Goal: Browse casually: Explore the website without a specific task or goal

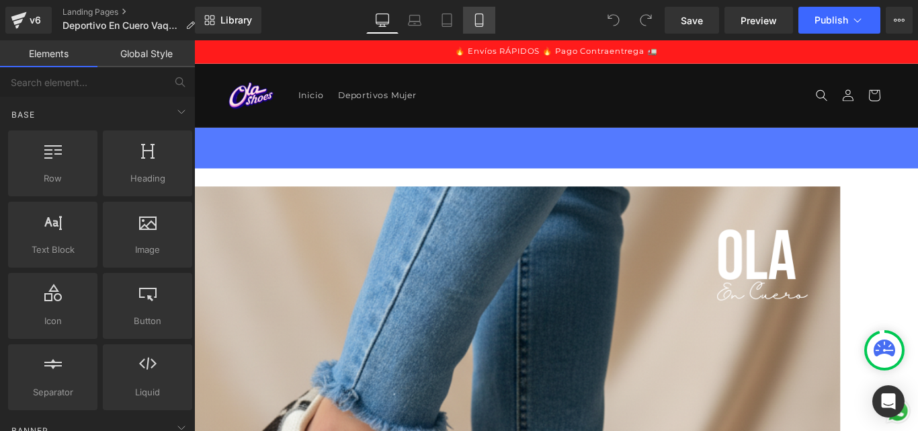
click at [480, 27] on link "Mobile" at bounding box center [479, 20] width 32 height 27
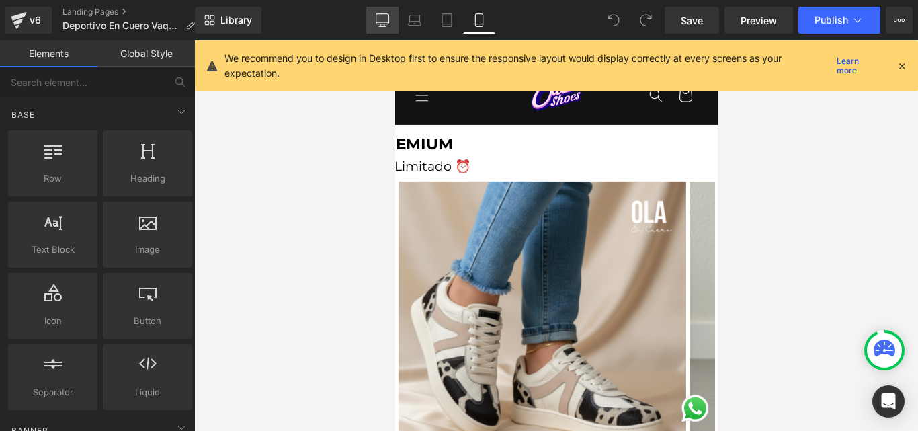
click at [371, 15] on link "Desktop" at bounding box center [382, 20] width 32 height 27
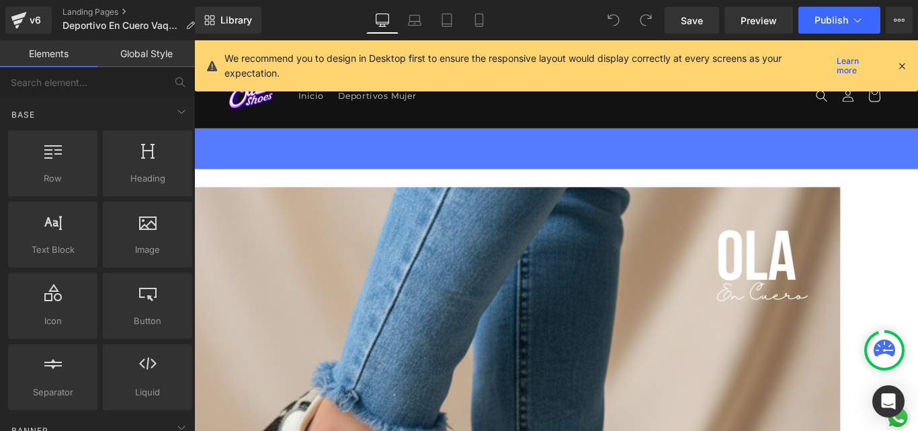
scroll to position [98, 0]
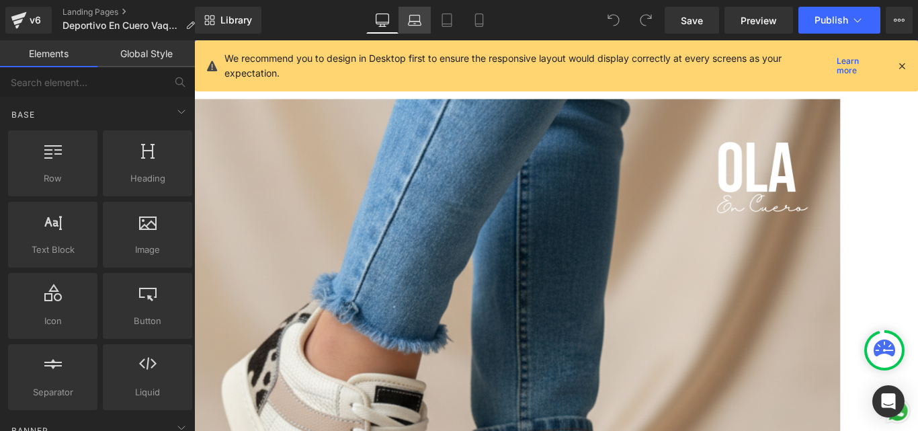
click at [412, 21] on icon at bounding box center [414, 19] width 13 height 13
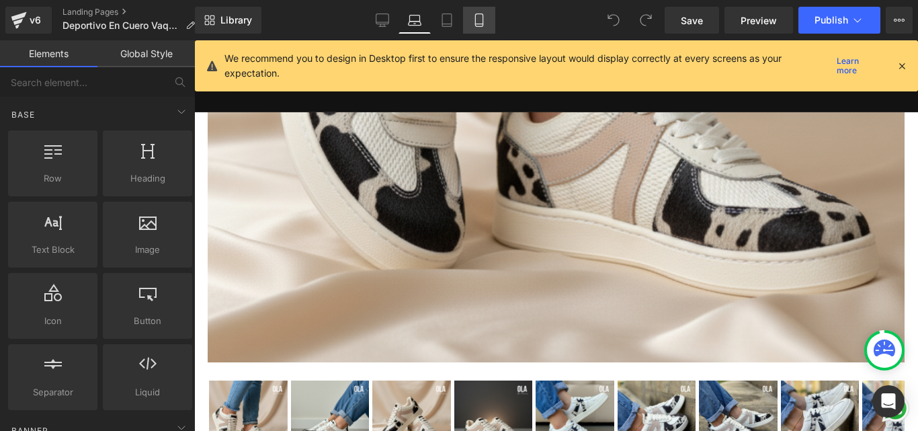
click at [476, 30] on link "Mobile" at bounding box center [479, 20] width 32 height 27
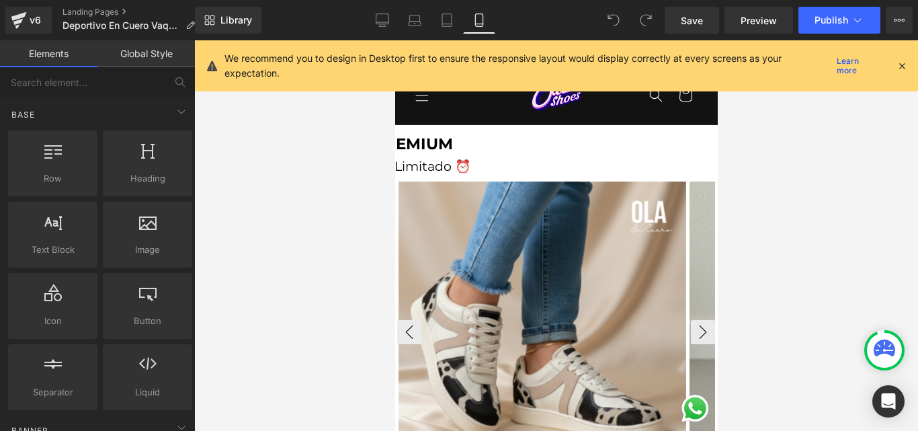
scroll to position [67, 0]
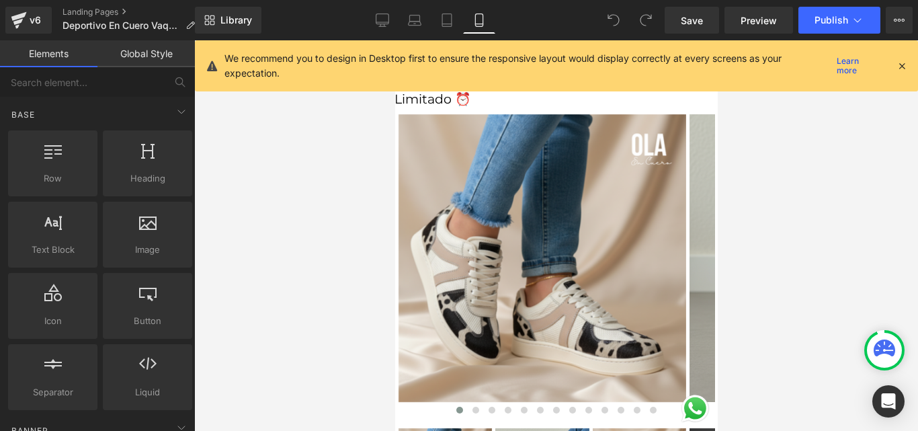
click at [903, 68] on icon at bounding box center [901, 66] width 12 height 12
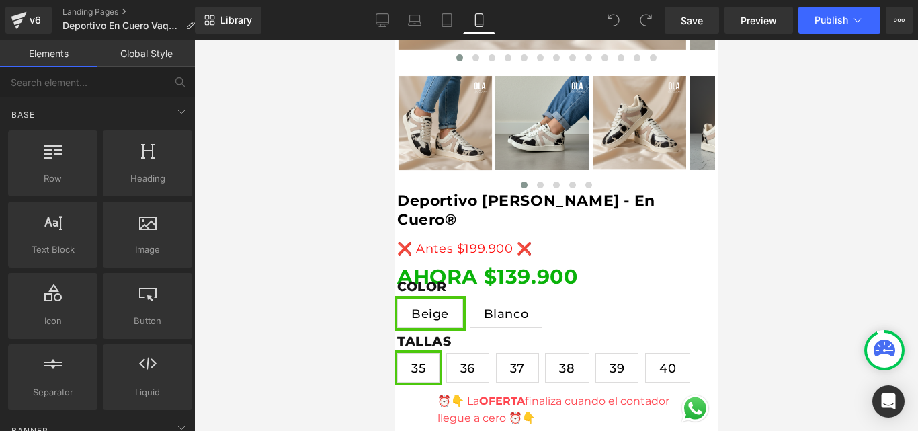
scroll to position [470, 0]
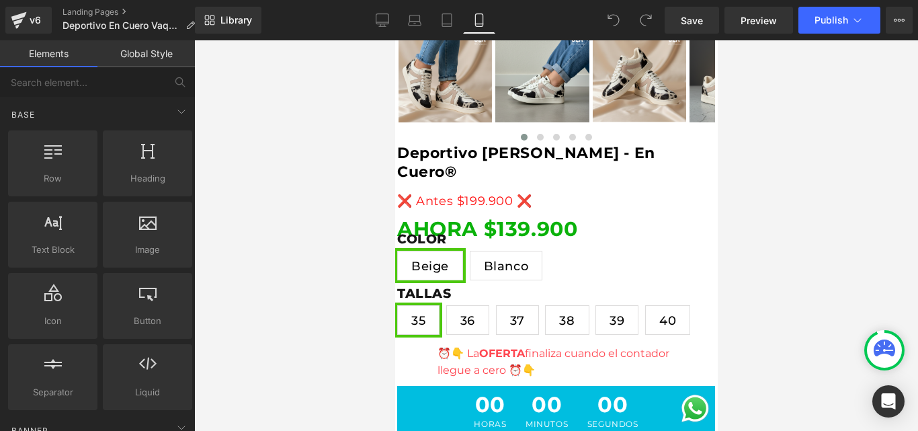
click at [510, 257] on span "Blanco" at bounding box center [505, 265] width 45 height 28
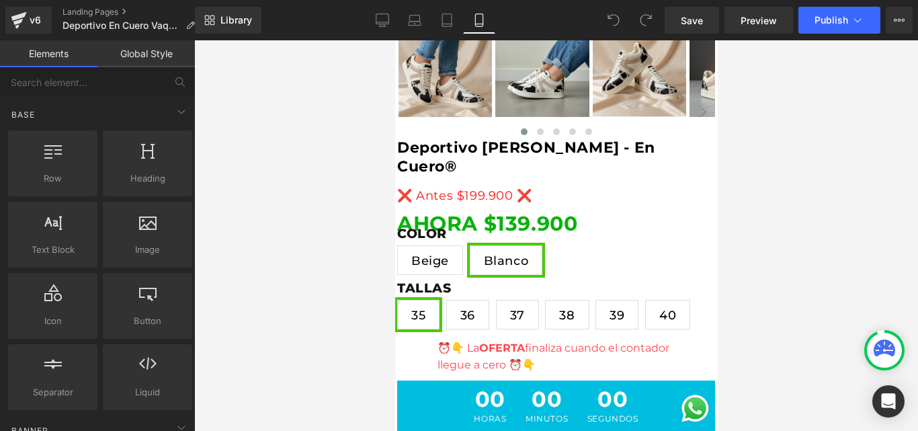
scroll to position [537, 0]
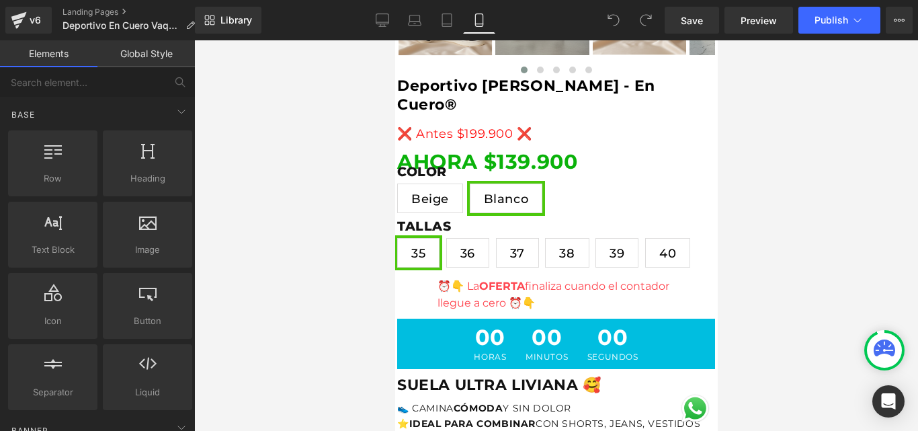
click at [448, 184] on span "Beige" at bounding box center [429, 198] width 38 height 28
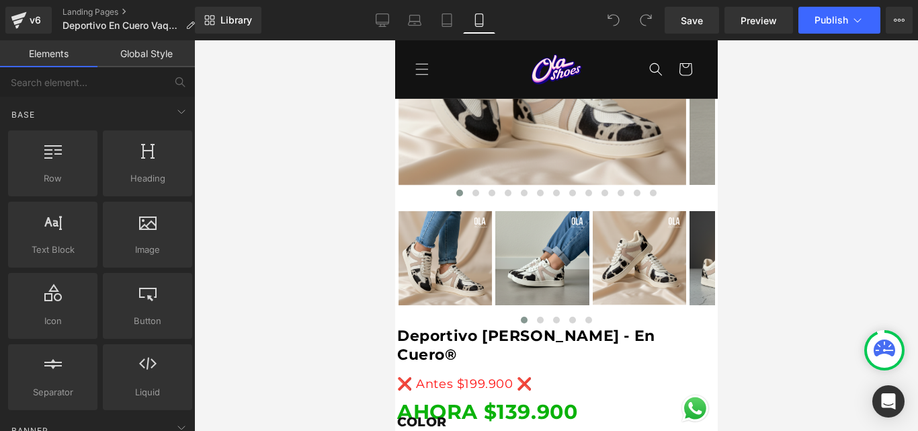
scroll to position [269, 0]
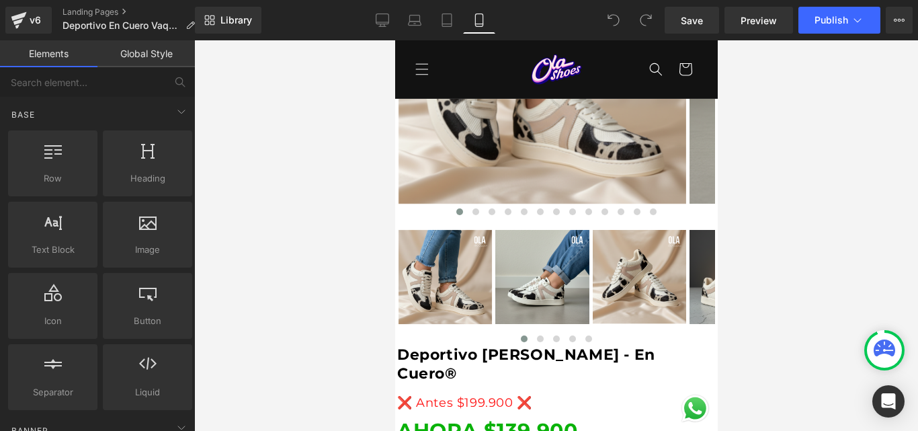
click at [690, 60] on button "›" at bounding box center [702, 66] width 24 height 24
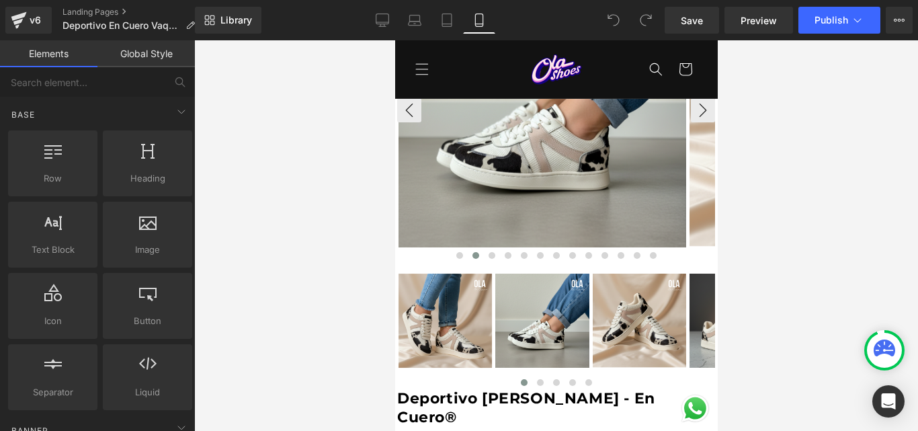
scroll to position [202, 0]
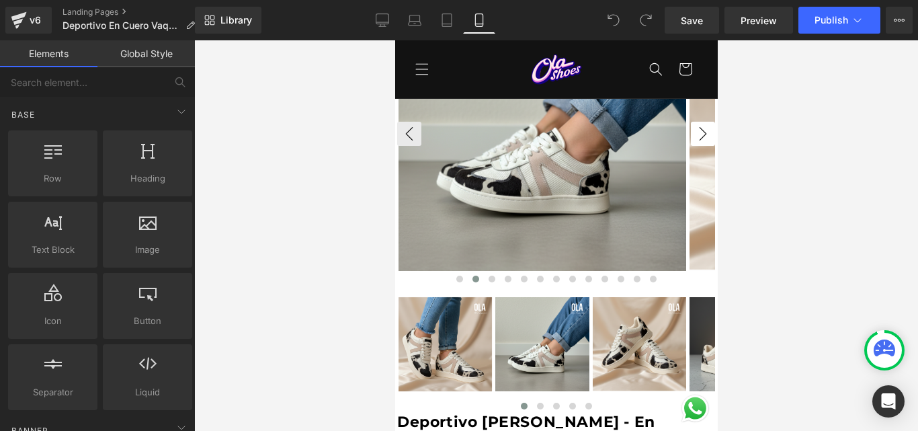
click at [690, 138] on button "›" at bounding box center [702, 134] width 24 height 24
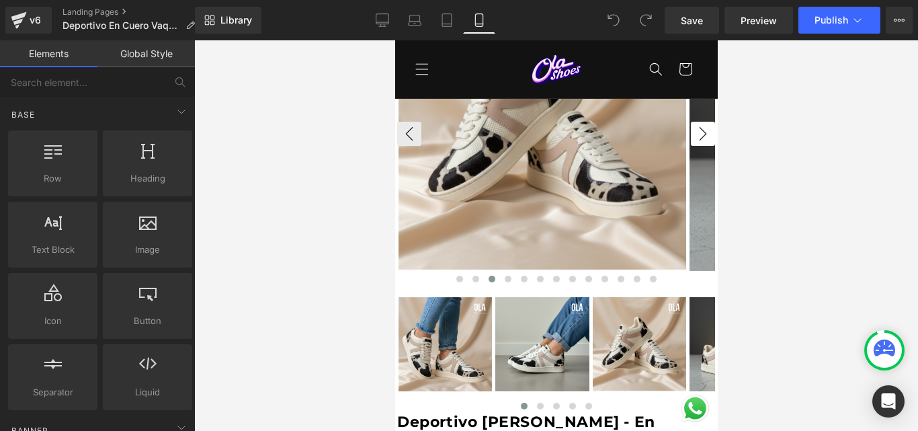
click at [690, 138] on button "›" at bounding box center [702, 134] width 24 height 24
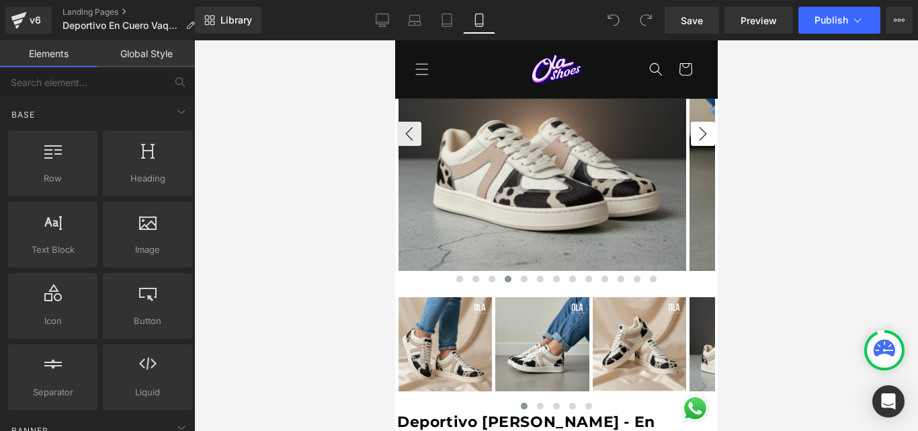
click at [690, 138] on button "›" at bounding box center [702, 134] width 24 height 24
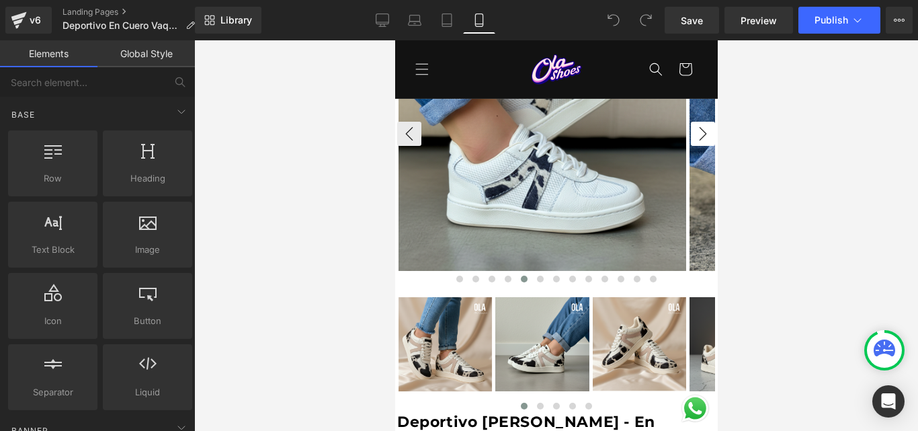
click at [690, 138] on button "›" at bounding box center [702, 134] width 24 height 24
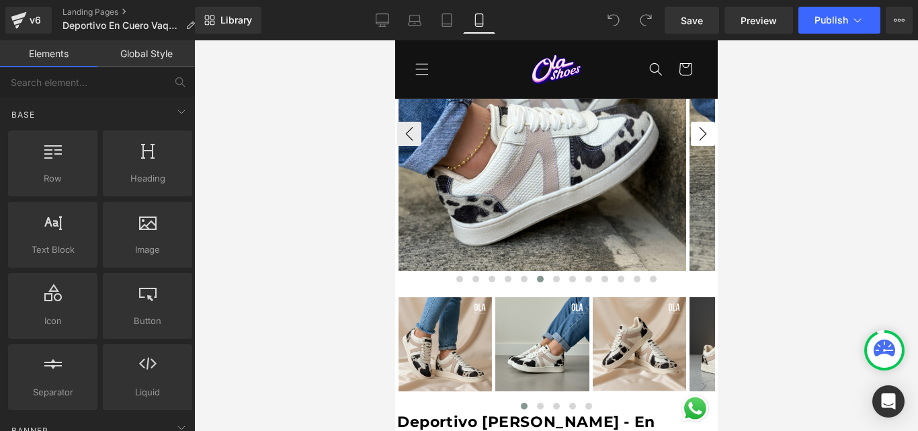
click at [690, 138] on button "›" at bounding box center [702, 134] width 24 height 24
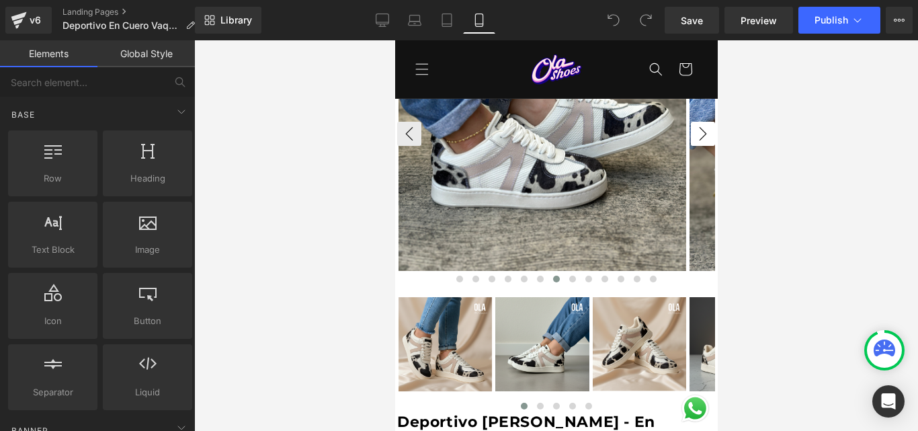
click at [690, 138] on button "›" at bounding box center [702, 134] width 24 height 24
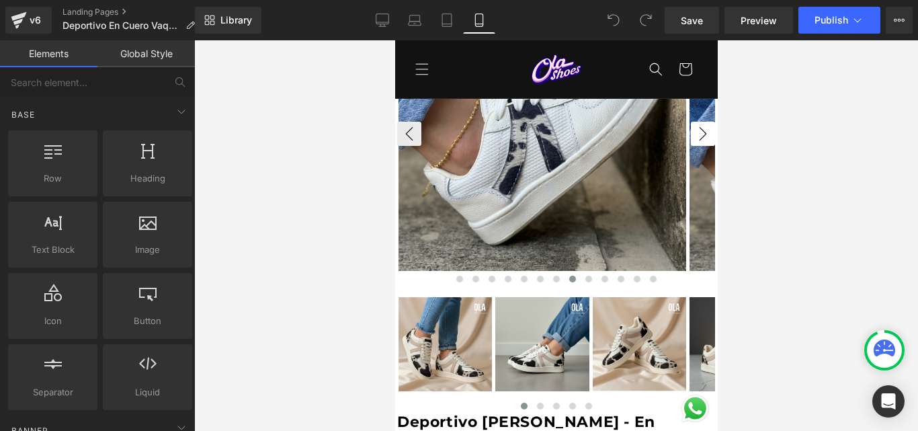
click at [690, 138] on button "›" at bounding box center [702, 134] width 24 height 24
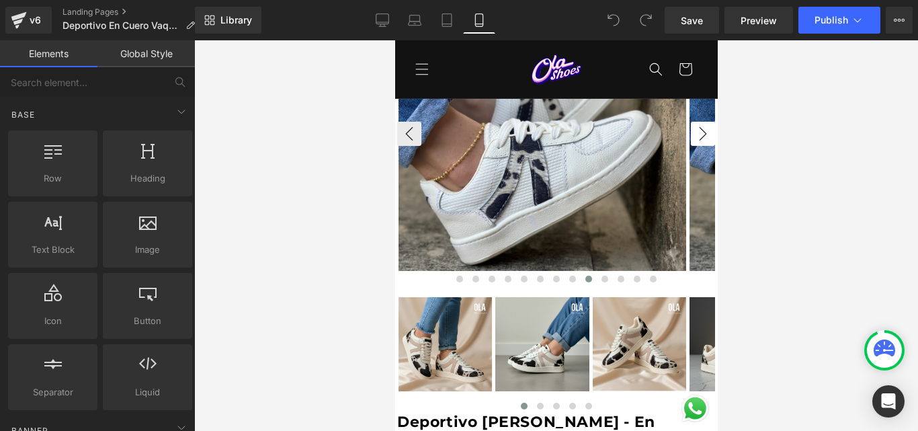
click at [690, 138] on button "›" at bounding box center [702, 134] width 24 height 24
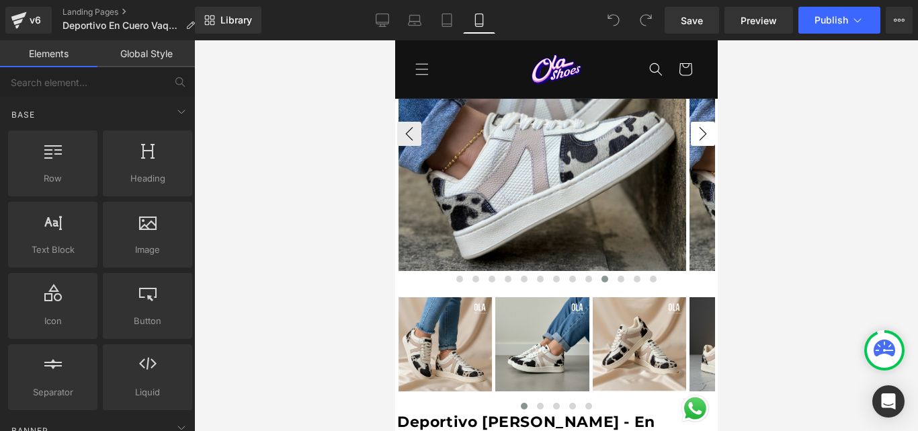
click at [690, 138] on button "›" at bounding box center [702, 134] width 24 height 24
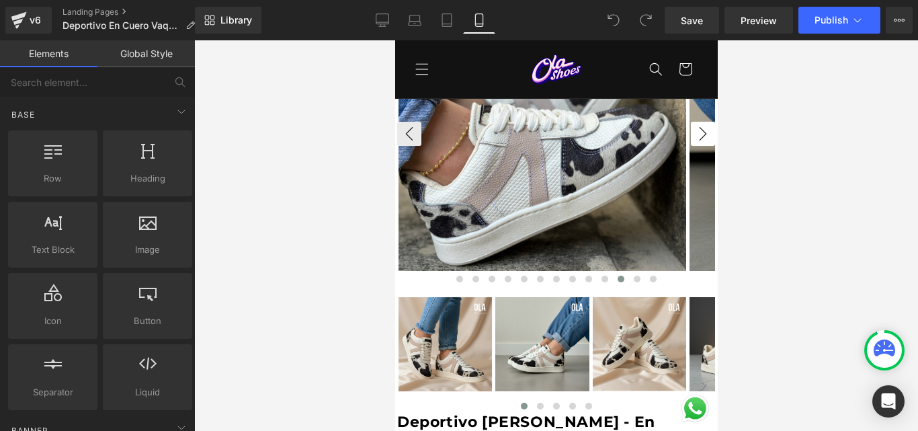
click at [690, 138] on button "›" at bounding box center [702, 134] width 24 height 24
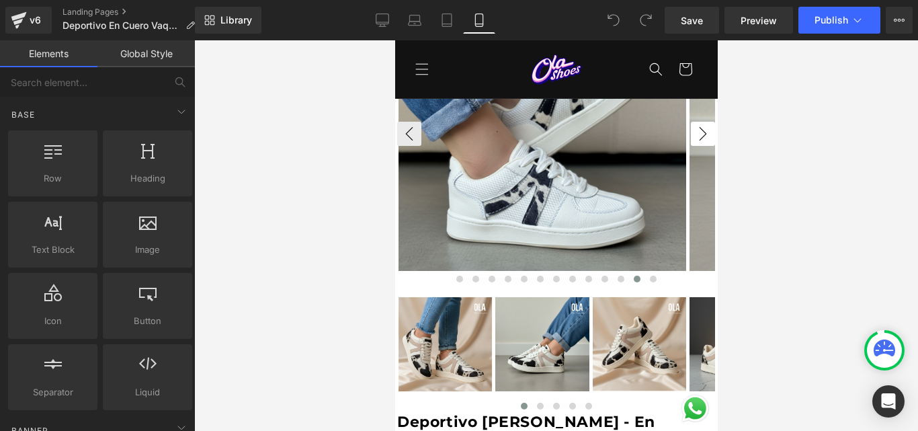
click at [690, 138] on button "›" at bounding box center [702, 134] width 24 height 24
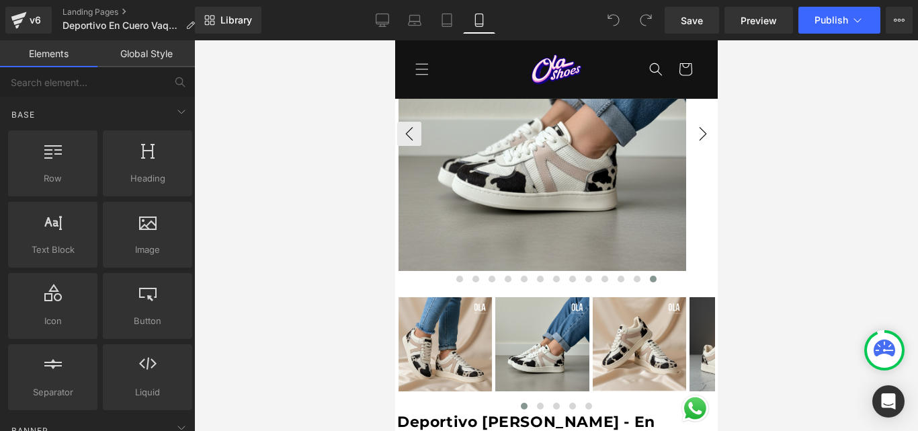
click at [690, 138] on button "›" at bounding box center [702, 134] width 24 height 24
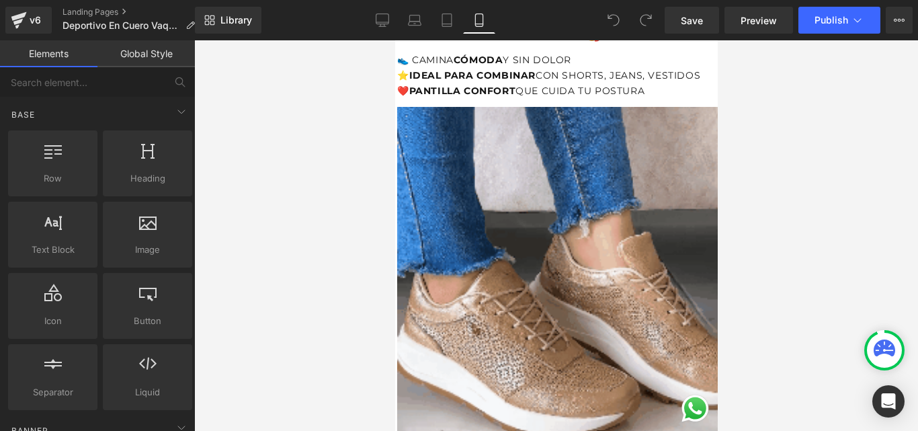
scroll to position [940, 0]
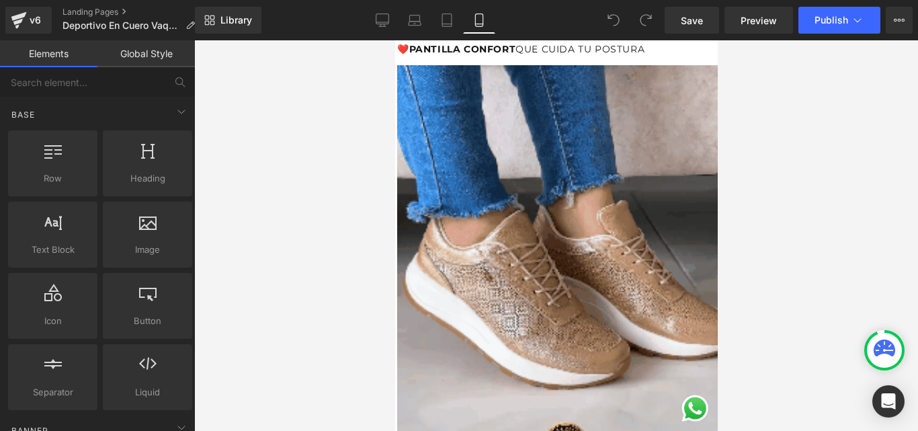
click at [469, 199] on img at bounding box center [564, 277] width 336 height 439
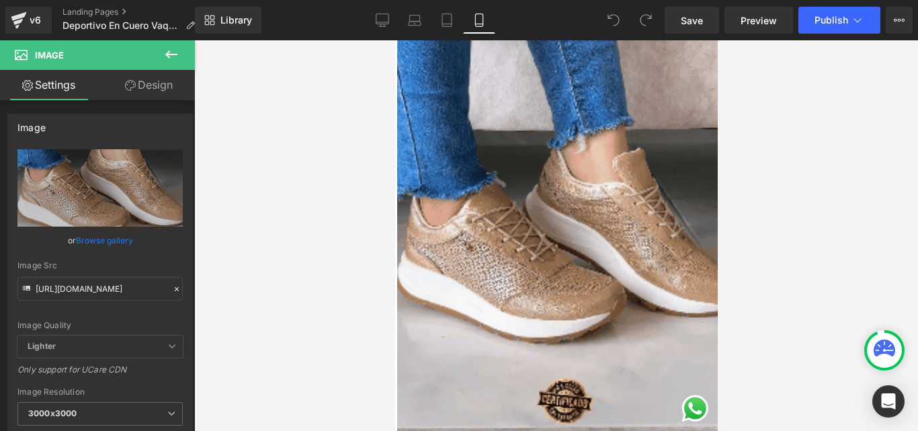
scroll to position [1008, 0]
